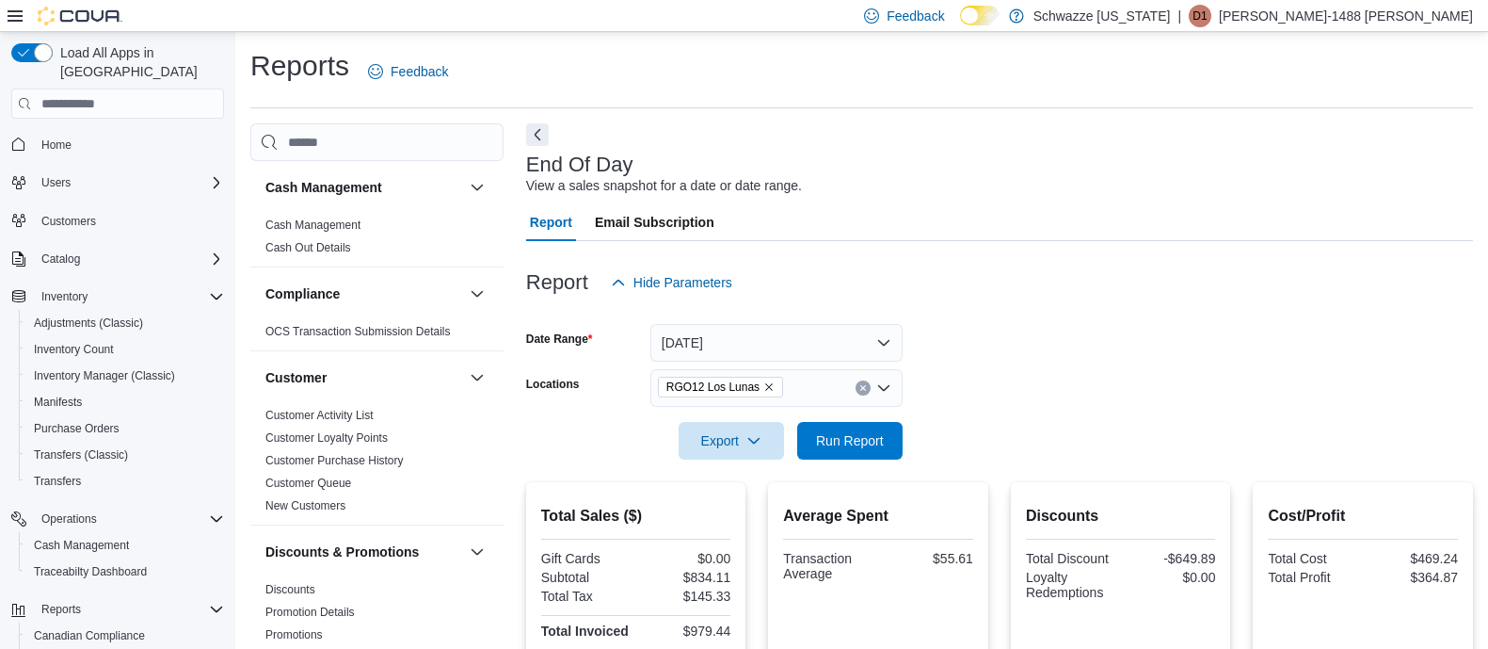
scroll to position [183, 0]
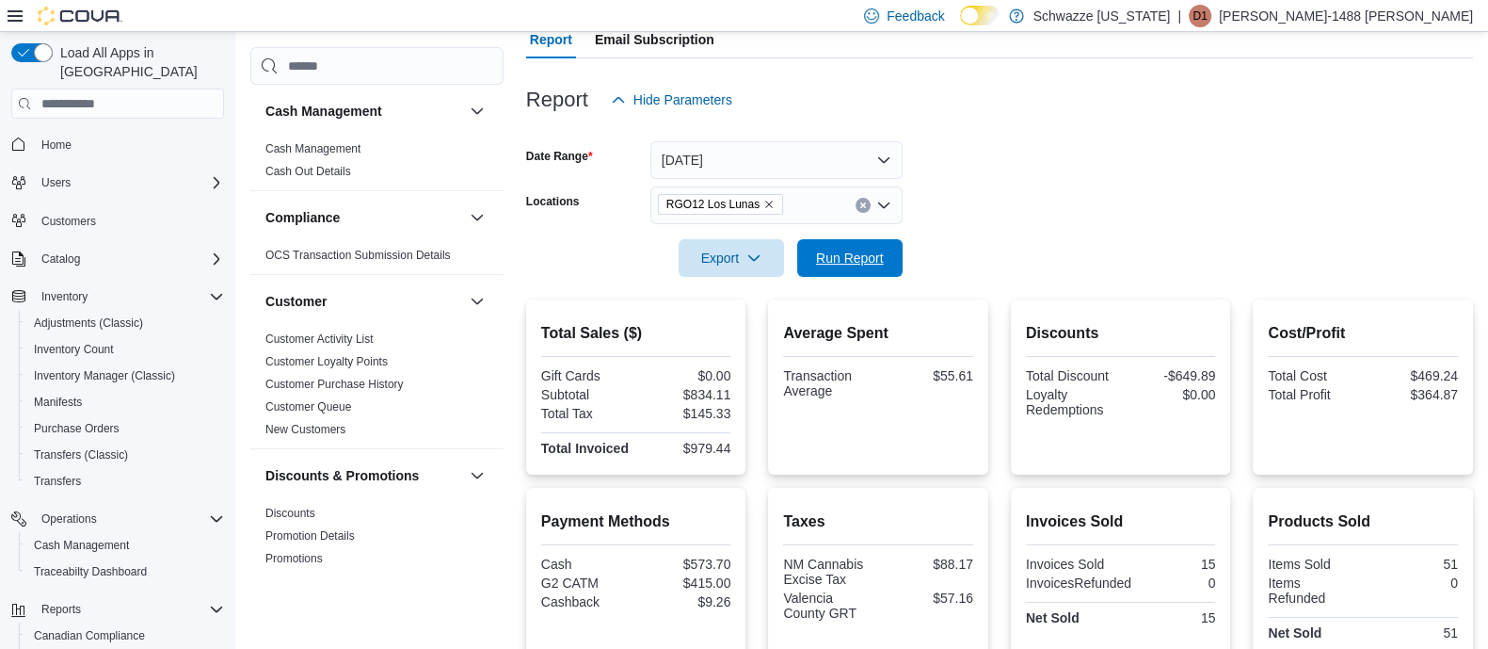
click at [865, 249] on span "Run Report" at bounding box center [850, 258] width 68 height 19
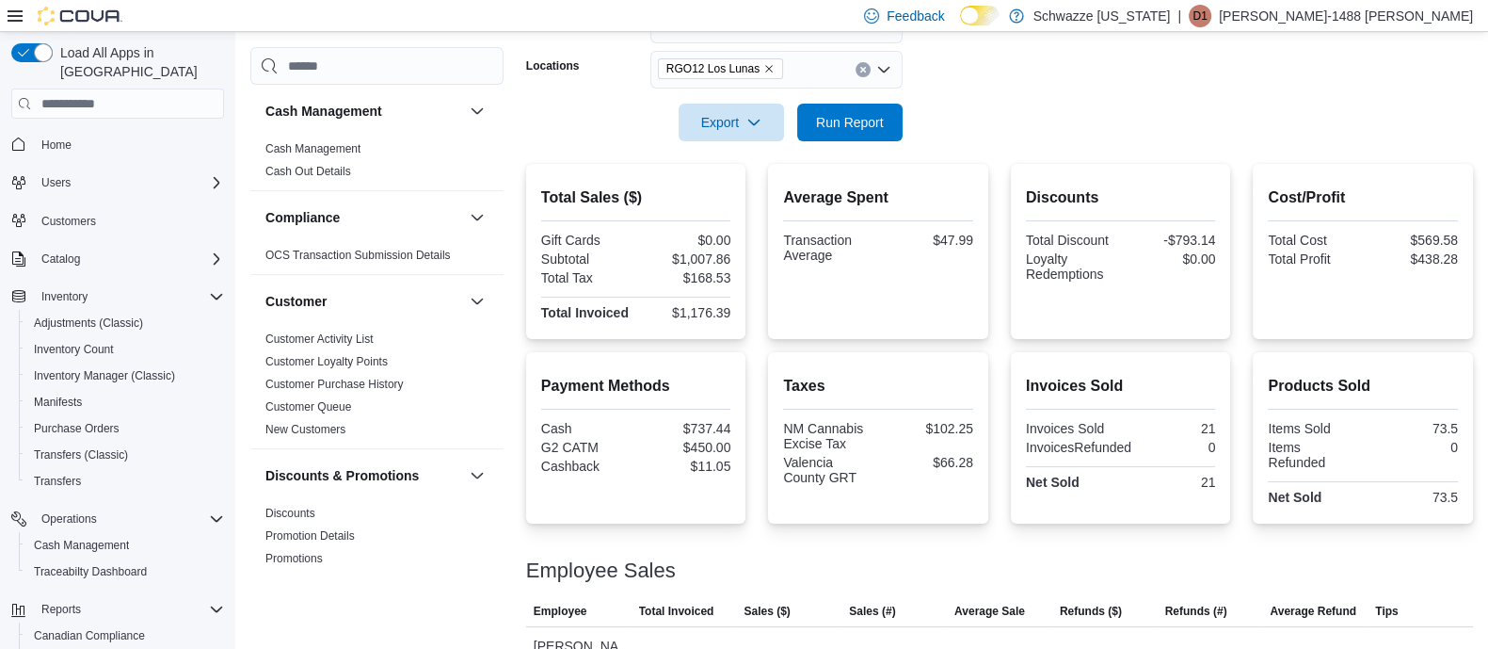
scroll to position [65, 0]
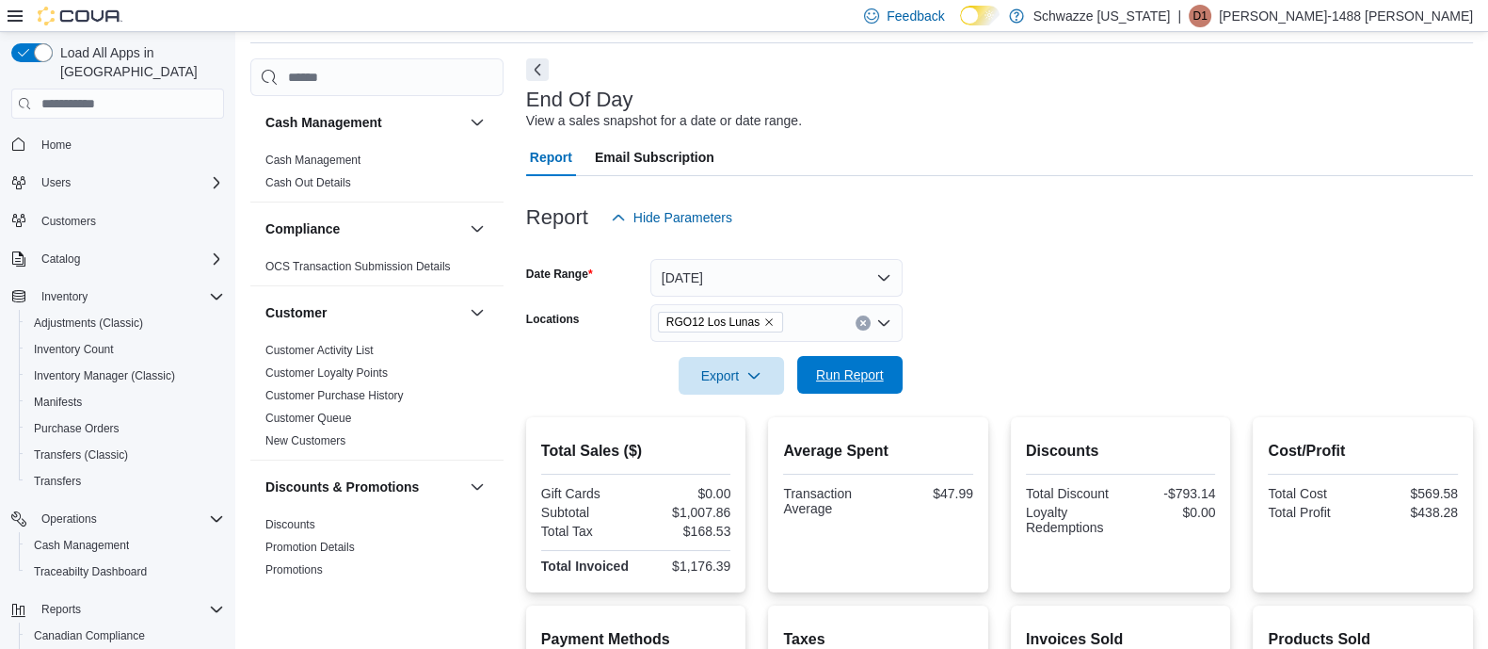
click at [854, 380] on span "Run Report" at bounding box center [850, 374] width 68 height 19
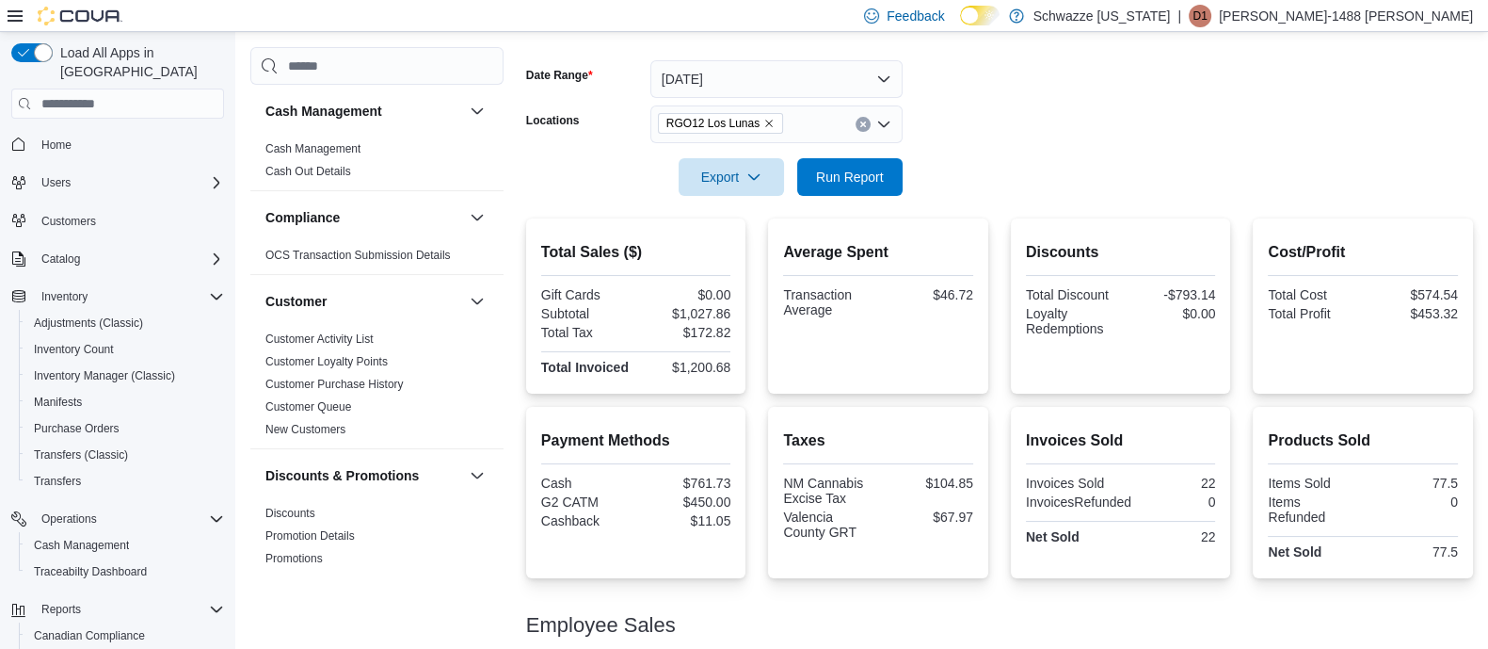
scroll to position [300, 0]
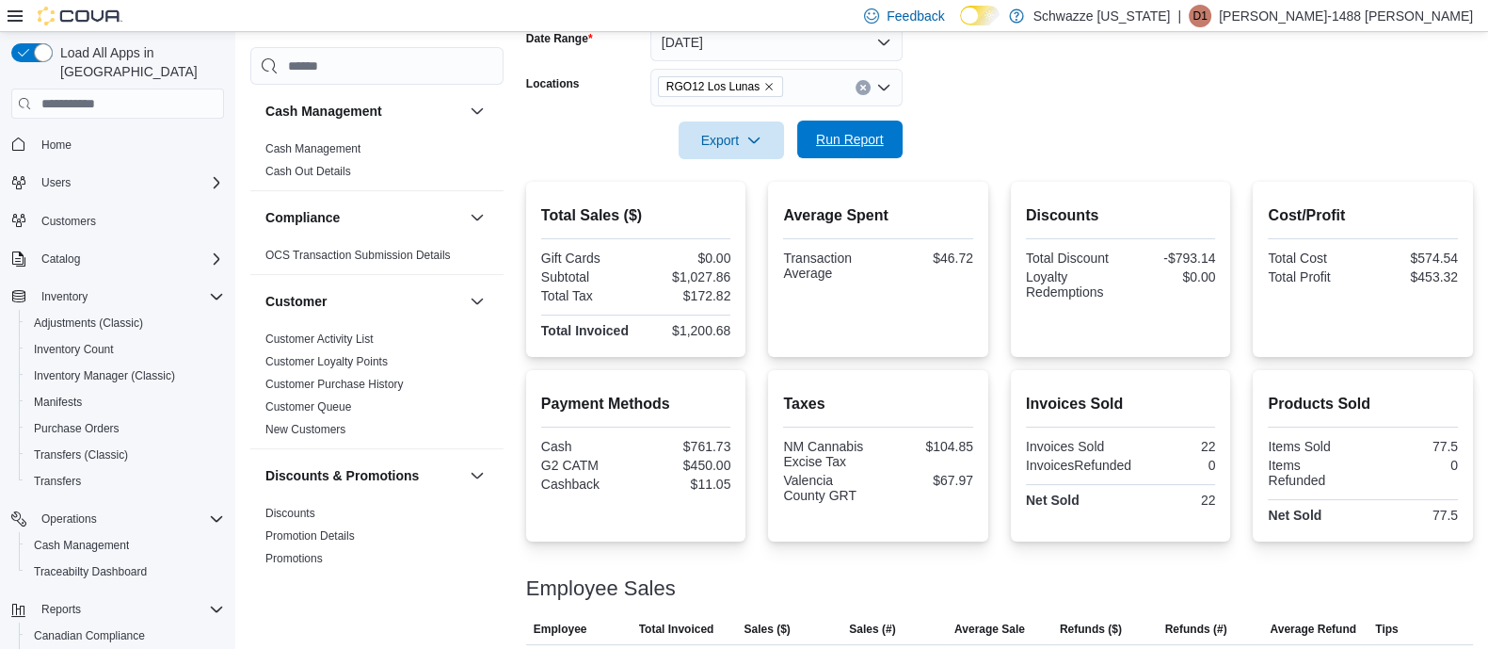
click at [851, 141] on span "Run Report" at bounding box center [850, 139] width 68 height 19
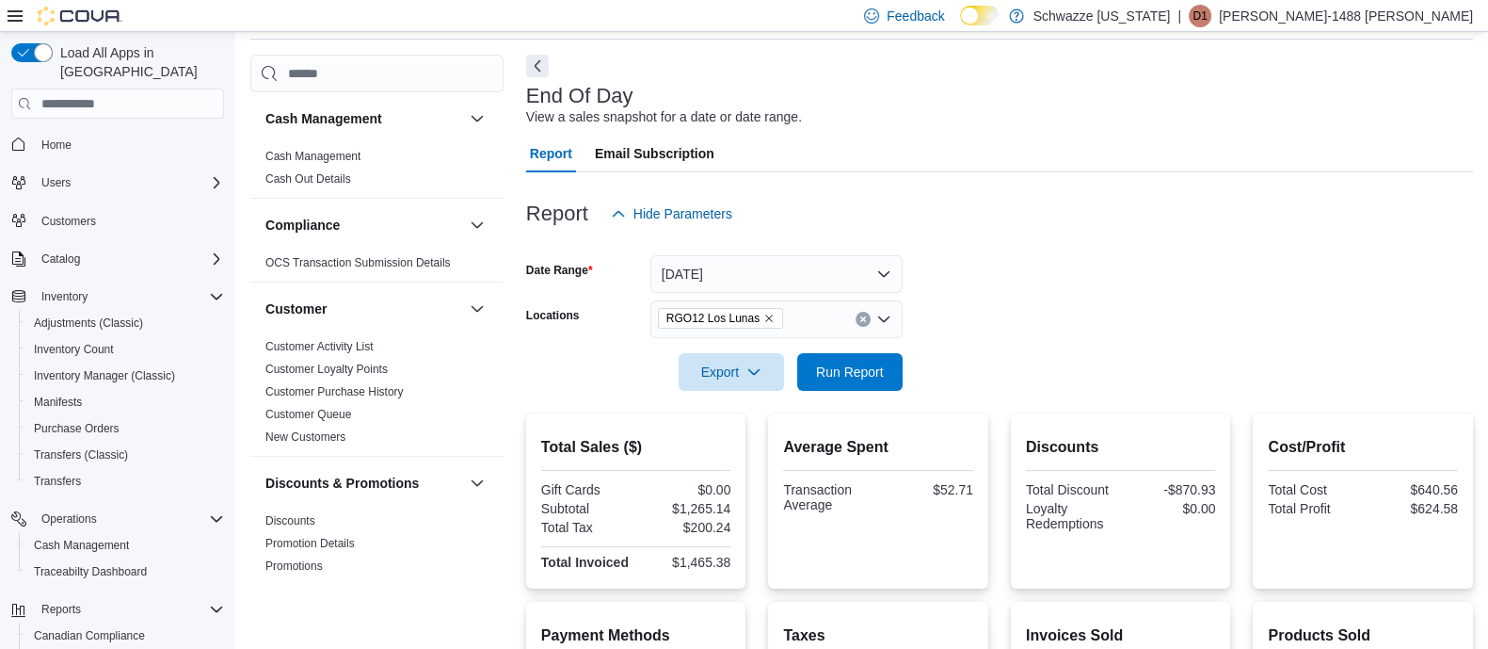
scroll to position [65, 0]
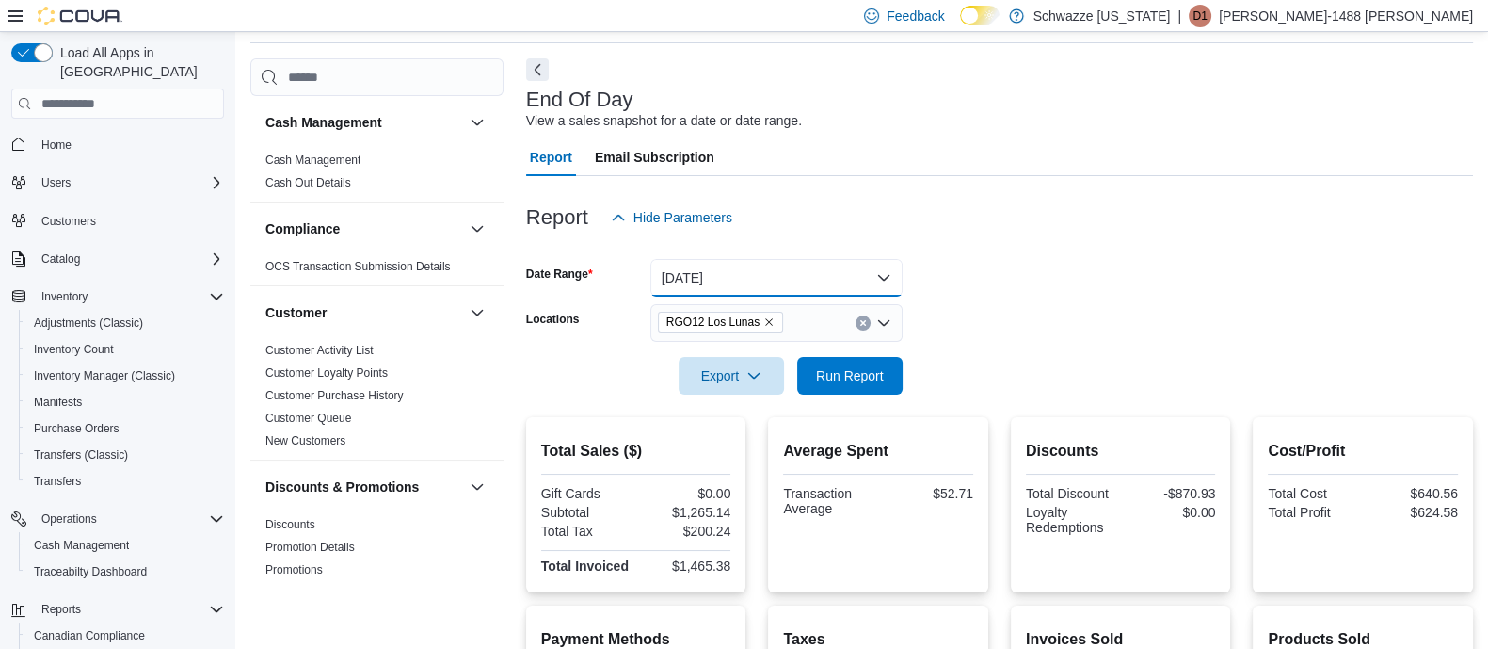
click at [891, 276] on button "[DATE]" at bounding box center [776, 278] width 252 height 38
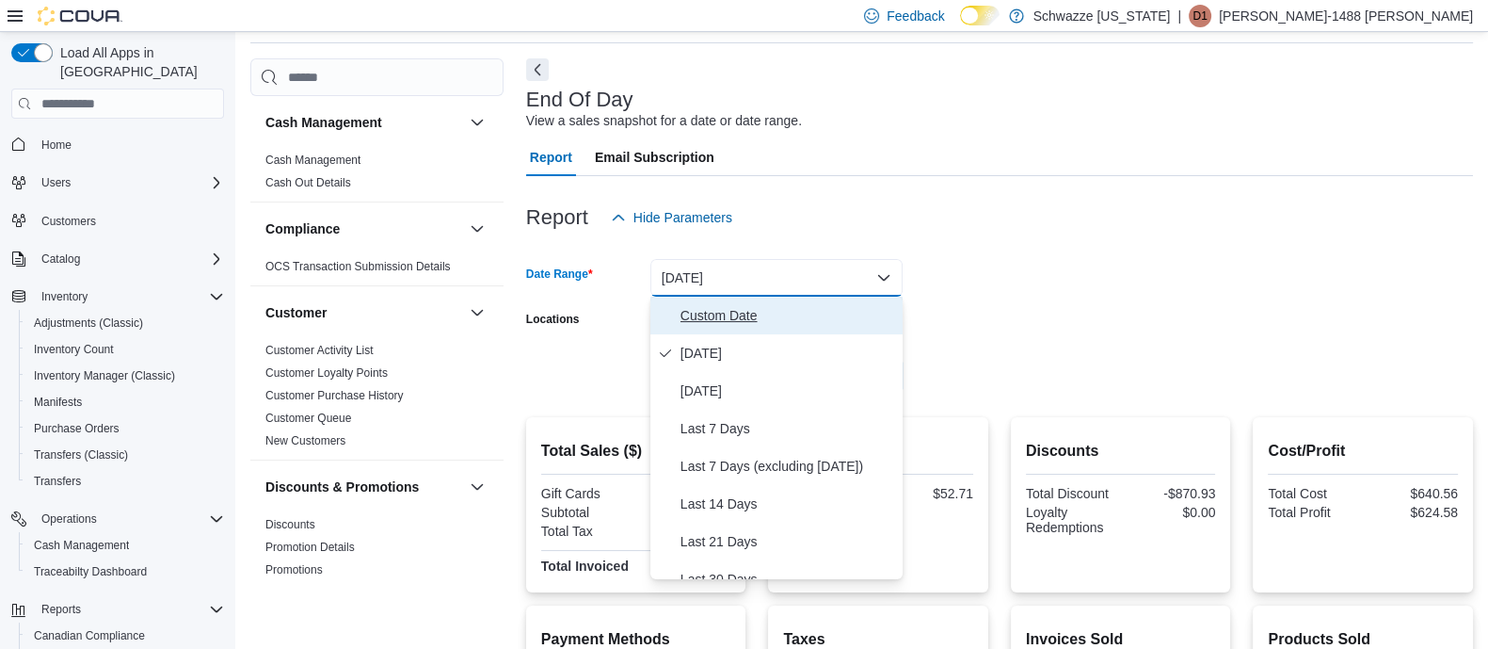
click at [822, 326] on span "Custom Date" at bounding box center [788, 315] width 215 height 23
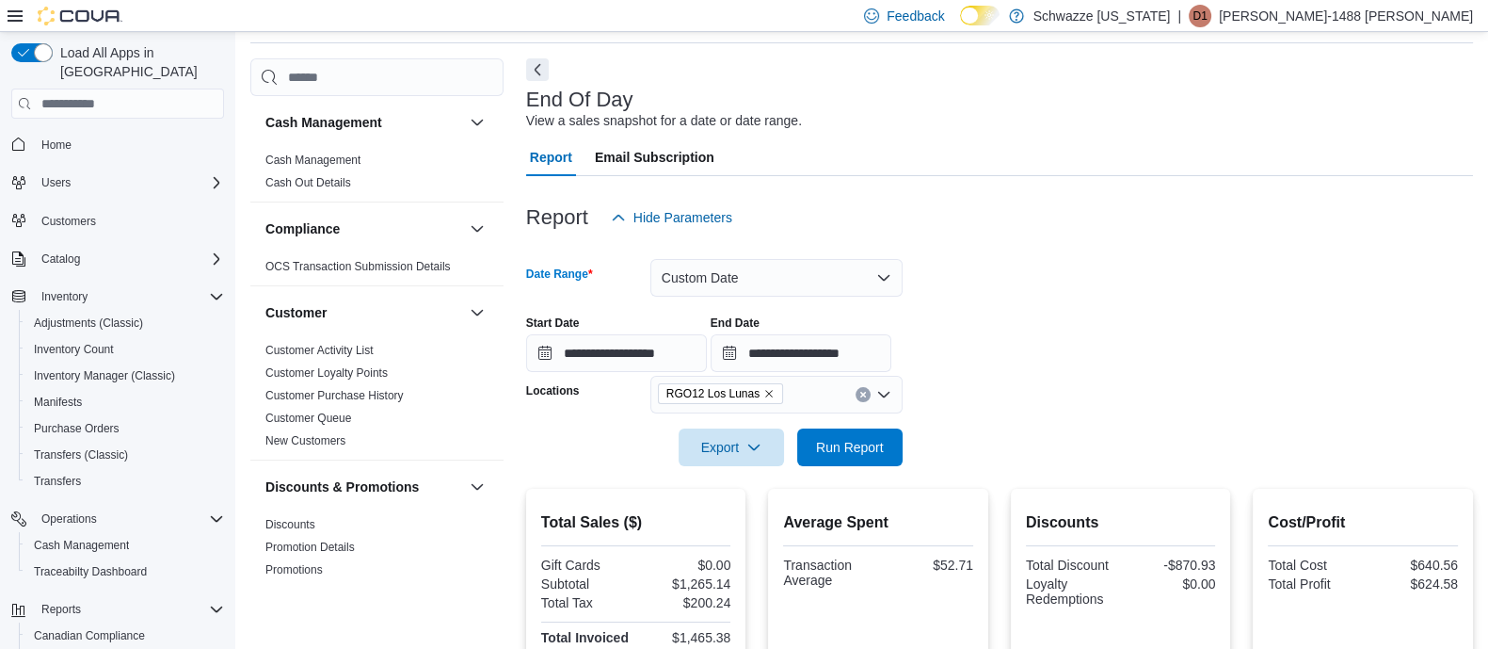
click at [1120, 196] on div at bounding box center [999, 187] width 947 height 23
click at [865, 435] on span "Run Report" at bounding box center [850, 446] width 83 height 38
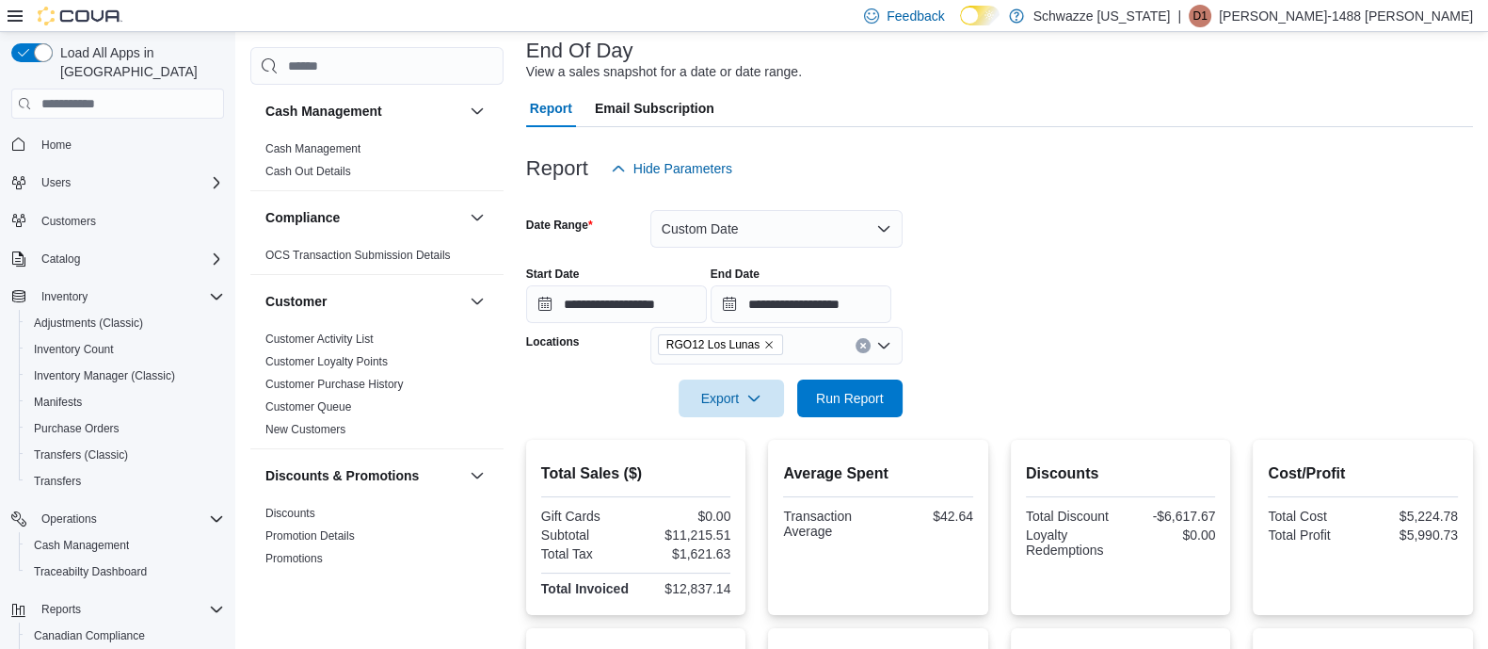
scroll to position [85, 0]
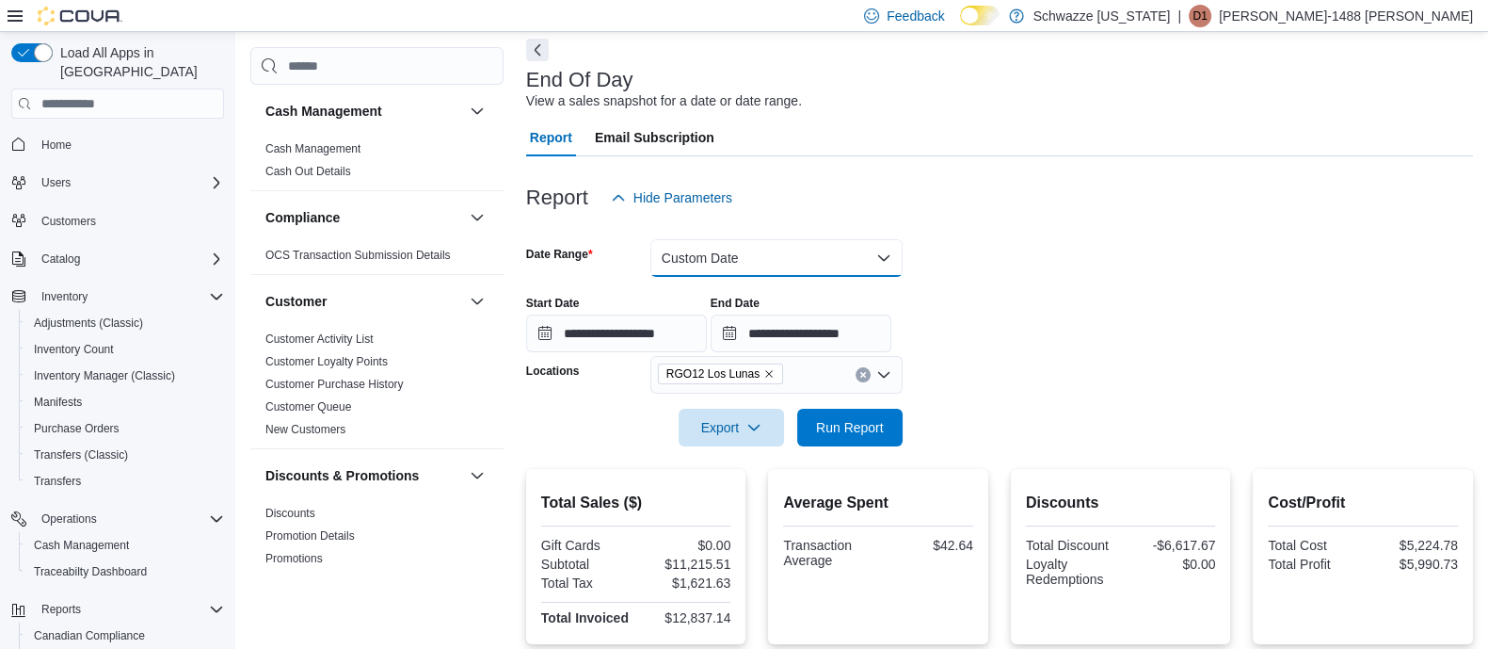
click at [879, 265] on button "Custom Date" at bounding box center [776, 258] width 252 height 38
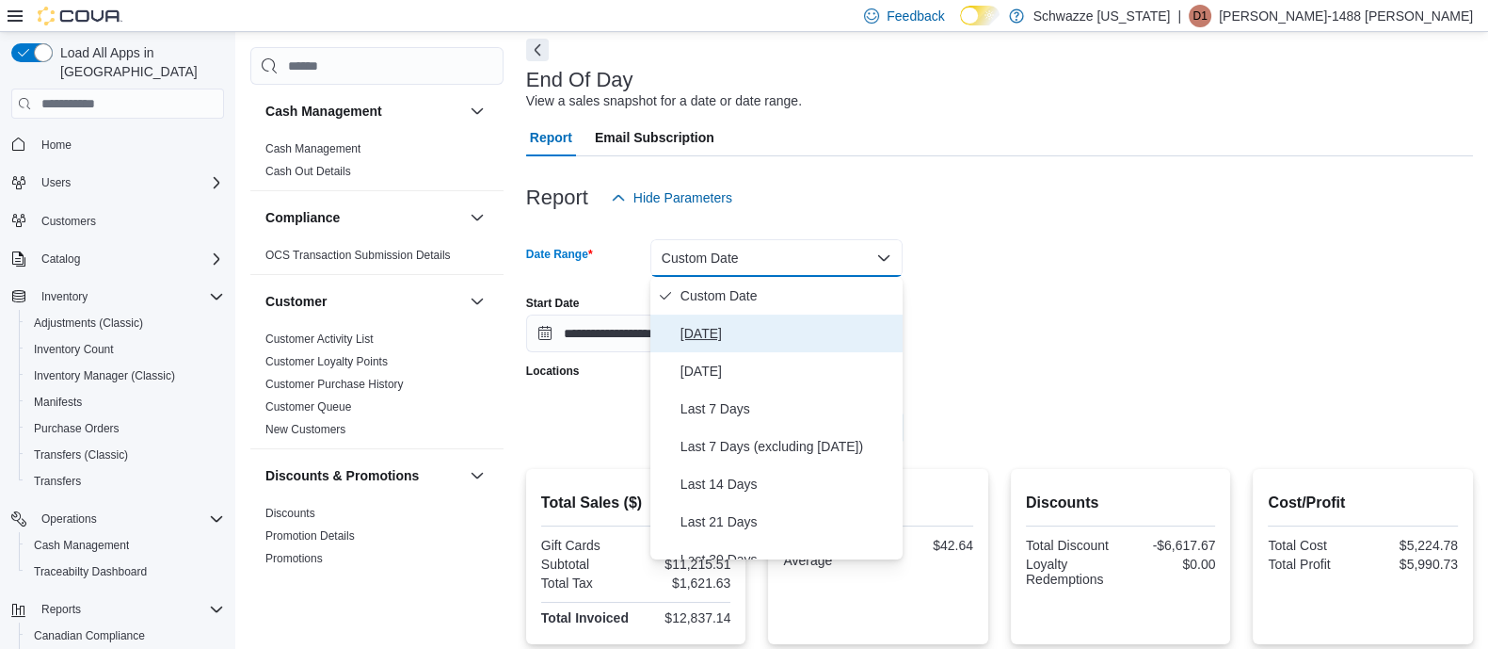
click at [720, 329] on span "[DATE]" at bounding box center [788, 333] width 215 height 23
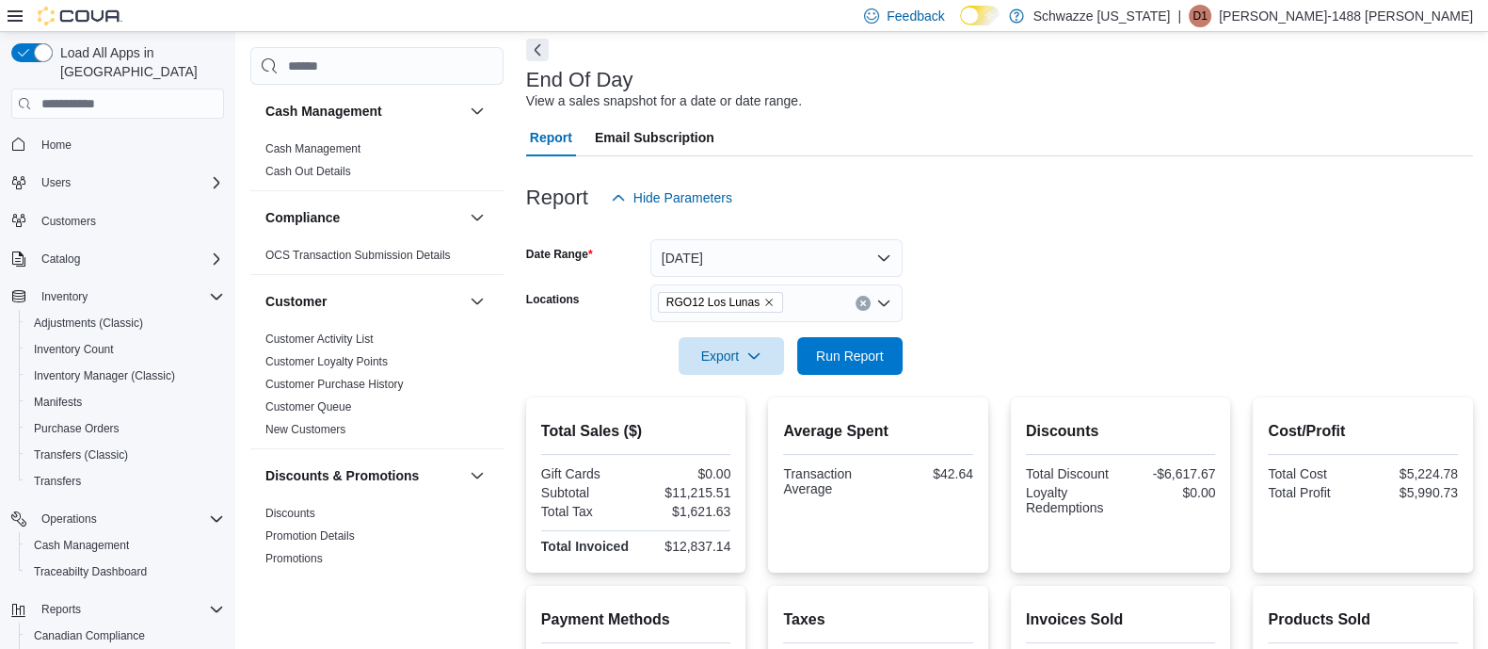
click at [935, 181] on div "Report Hide Parameters" at bounding box center [999, 198] width 947 height 38
click at [866, 356] on span "Run Report" at bounding box center [850, 354] width 68 height 19
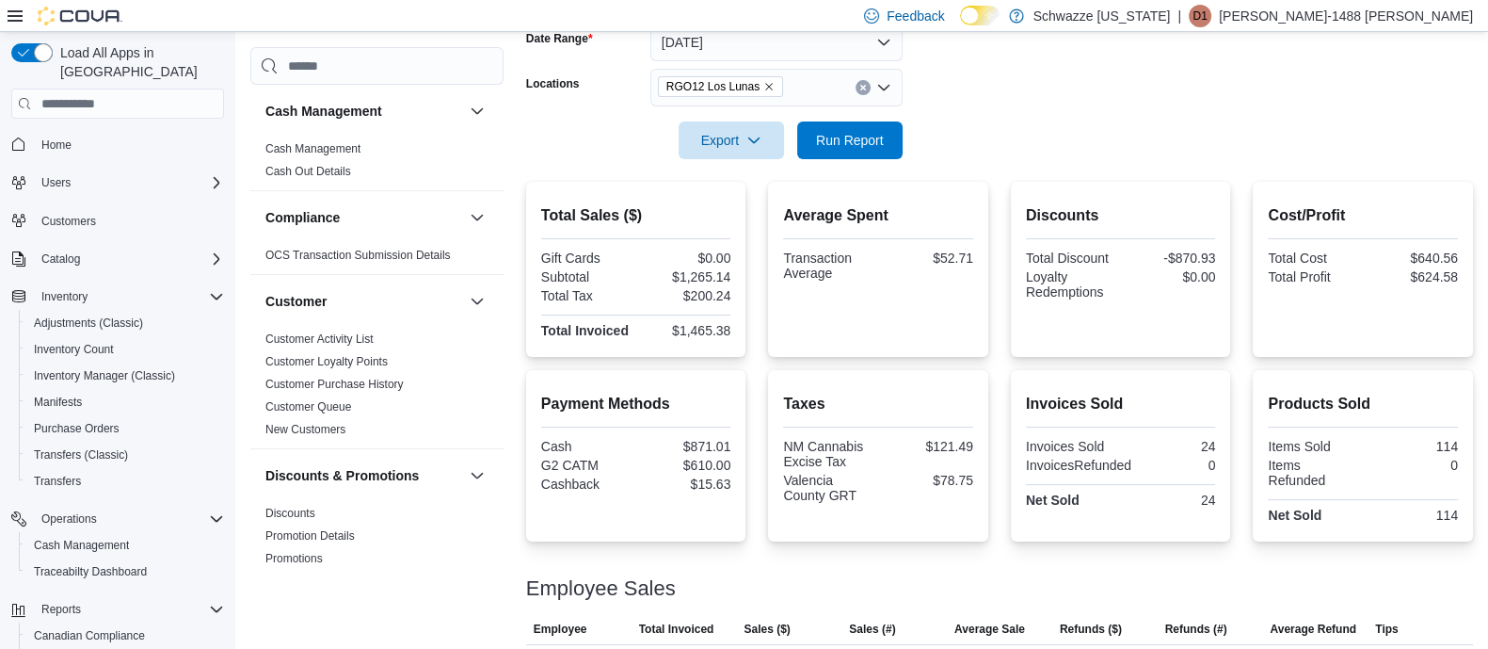
scroll to position [183, 0]
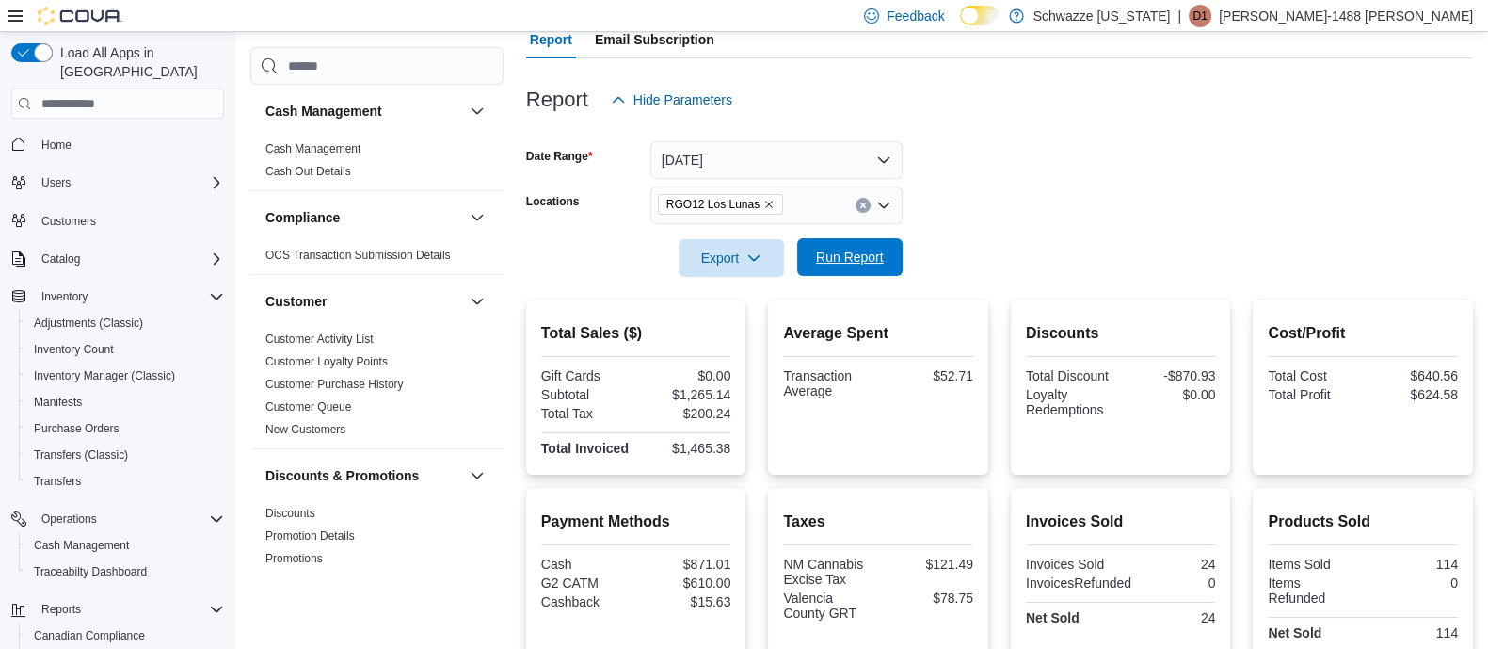
click at [859, 263] on span "Run Report" at bounding box center [850, 257] width 68 height 19
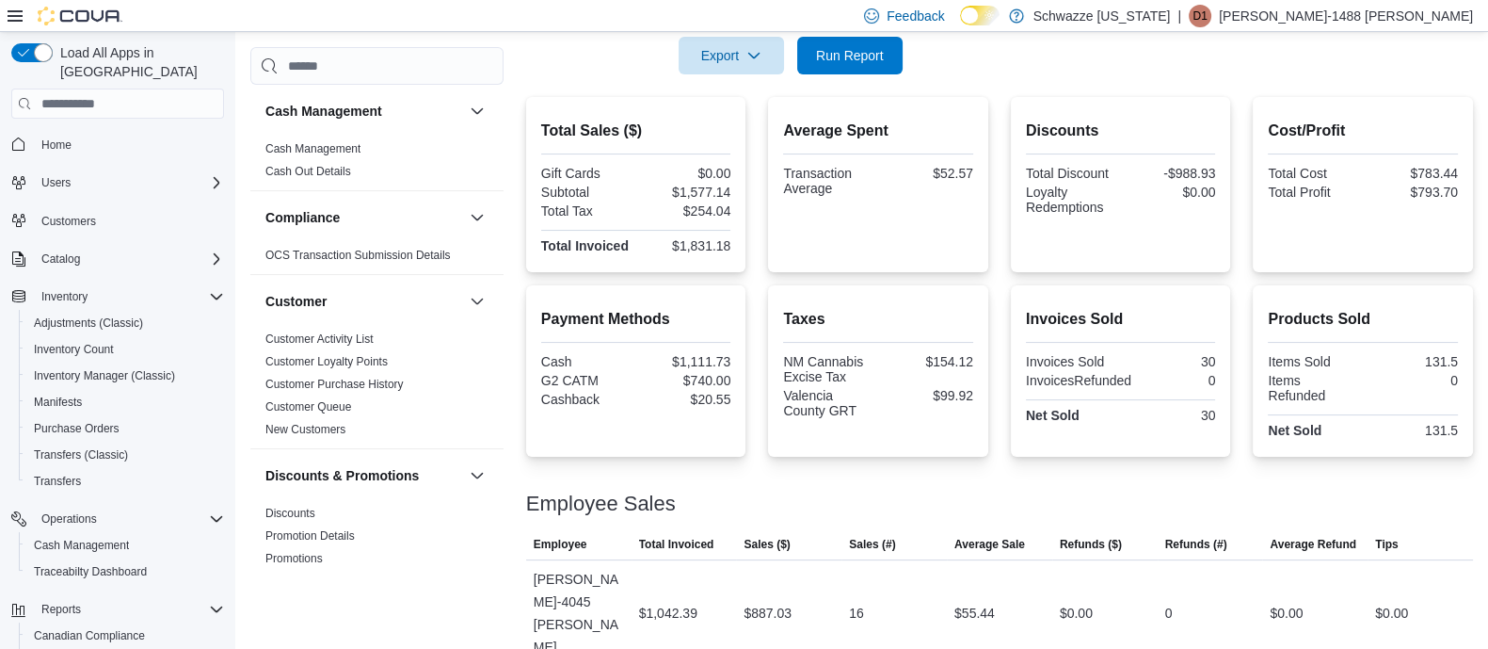
scroll to position [418, 0]
